Goal: Transaction & Acquisition: Purchase product/service

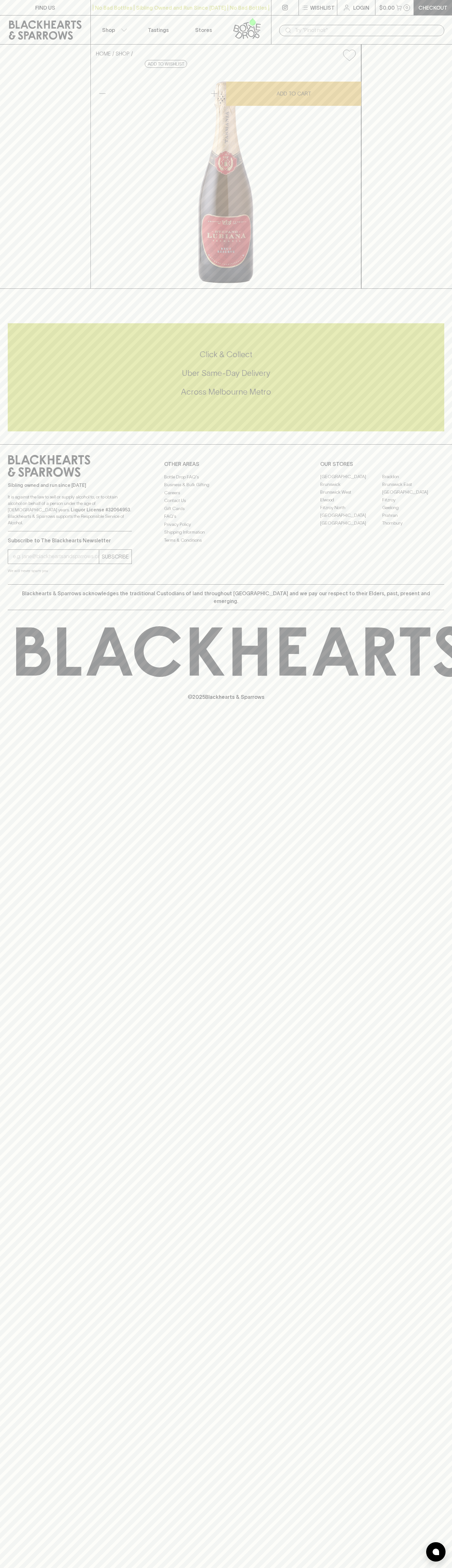
click at [113, 28] on p "Shop" at bounding box center [108, 30] width 13 height 8
click at [428, 367] on div at bounding box center [226, 784] width 452 height 1568
click at [168, 1567] on html "FIND US | No Bad Bottles | Sibling Owned and Run Since [DATE] | No Bad Bottles …" at bounding box center [226, 784] width 452 height 1568
click at [26, 868] on div at bounding box center [226, 784] width 452 height 1568
